Goal: Check status: Check status

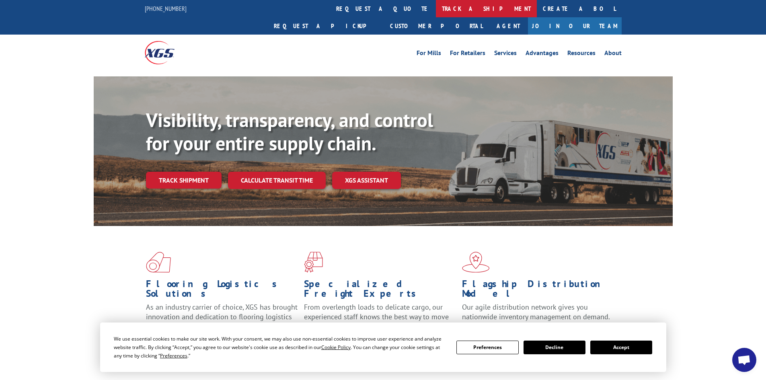
click at [436, 3] on link "track a shipment" at bounding box center [486, 8] width 101 height 17
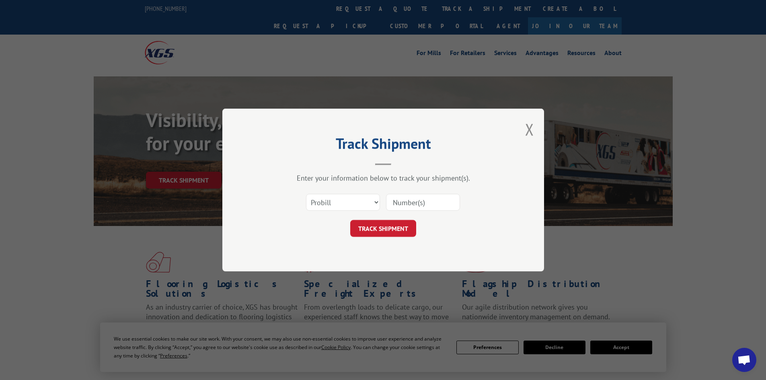
click at [397, 210] on input at bounding box center [423, 202] width 74 height 17
paste input "15339862"
type input "15339862"
click button "TRACK SHIPMENT" at bounding box center [383, 228] width 66 height 17
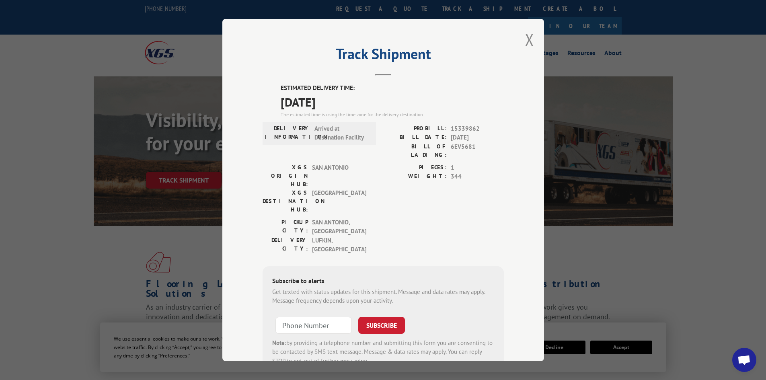
type input "+1 (___) ___-____"
click at [315, 317] on input "+1 (___) ___-____" at bounding box center [314, 325] width 76 height 17
paste input "2) 149-1852"
drag, startPoint x: 337, startPoint y: 276, endPoint x: 146, endPoint y: 236, distance: 195.6
click at [150, 238] on div "Track Shipment ESTIMATED DELIVERY TIME: [DATE] The estimated time is using the …" at bounding box center [383, 190] width 766 height 380
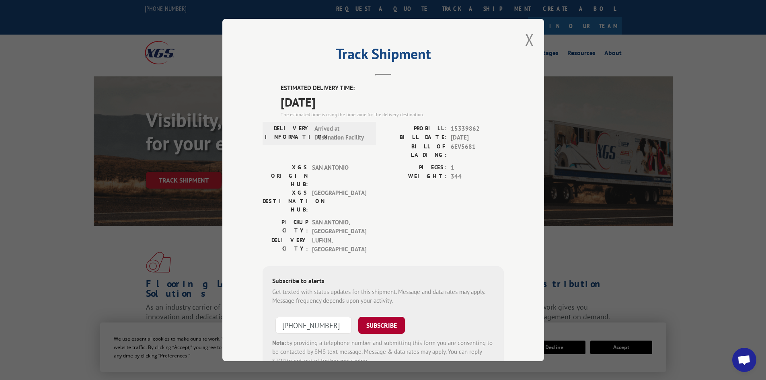
type input "[PHONE_NUMBER]"
click at [386, 317] on button "SUBSCRIBE" at bounding box center [381, 325] width 47 height 17
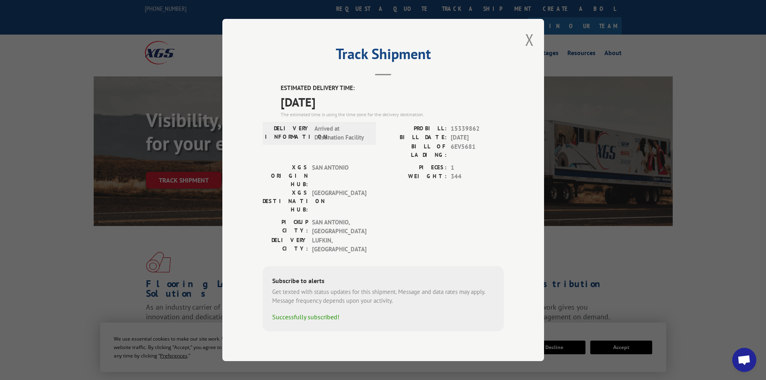
click at [534, 48] on div "Track Shipment ESTIMATED DELIVERY TIME: [DATE] The estimated time is using the …" at bounding box center [383, 190] width 322 height 342
click at [532, 49] on button "Close modal" at bounding box center [529, 39] width 9 height 21
